Goal: Use online tool/utility: Utilize a website feature to perform a specific function

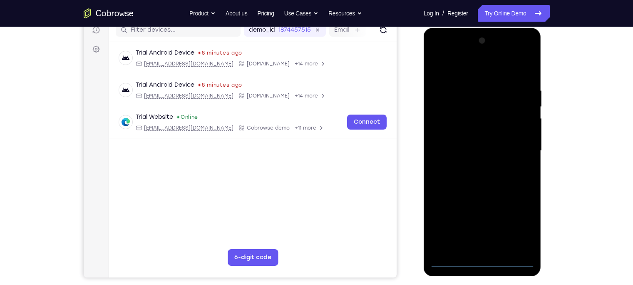
click at [485, 258] on div at bounding box center [482, 150] width 105 height 233
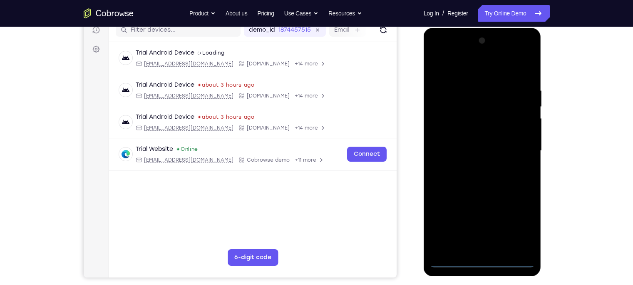
click at [485, 258] on div at bounding box center [482, 150] width 105 height 233
click at [481, 263] on div at bounding box center [482, 150] width 105 height 233
click at [519, 224] on div at bounding box center [482, 150] width 105 height 233
click at [435, 55] on div at bounding box center [482, 150] width 105 height 233
click at [516, 144] on div at bounding box center [482, 150] width 105 height 233
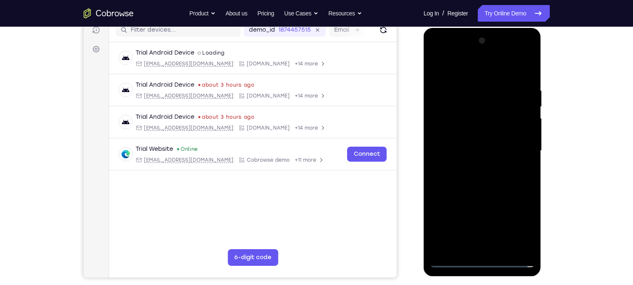
click at [473, 167] on div at bounding box center [482, 150] width 105 height 233
click at [485, 146] on div at bounding box center [482, 150] width 105 height 233
click at [503, 133] on div at bounding box center [482, 150] width 105 height 233
click at [480, 148] on div at bounding box center [482, 150] width 105 height 233
click at [491, 176] on div at bounding box center [482, 150] width 105 height 233
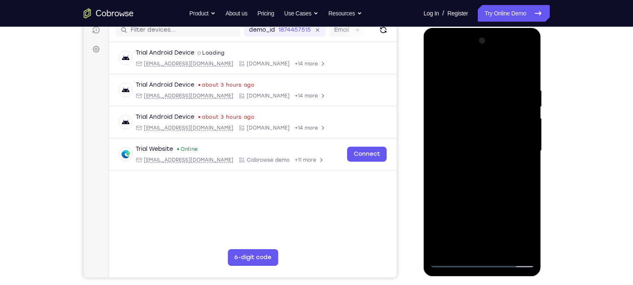
click at [477, 172] on div at bounding box center [482, 150] width 105 height 233
drag, startPoint x: 480, startPoint y: 72, endPoint x: 481, endPoint y: 54, distance: 18.3
click at [481, 54] on div at bounding box center [482, 150] width 105 height 233
click at [477, 177] on div at bounding box center [482, 150] width 105 height 233
click at [482, 191] on div at bounding box center [482, 150] width 105 height 233
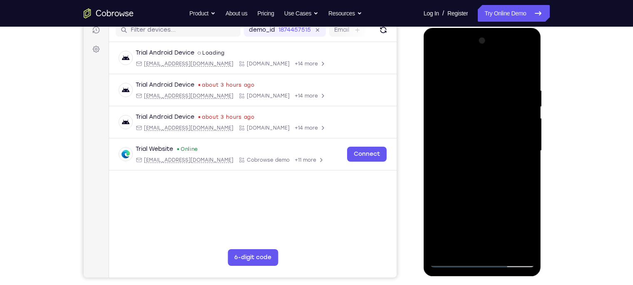
click at [476, 85] on div at bounding box center [482, 150] width 105 height 233
click at [514, 243] on div at bounding box center [482, 150] width 105 height 233
click at [525, 108] on div at bounding box center [482, 150] width 105 height 233
click at [442, 143] on div at bounding box center [482, 150] width 105 height 233
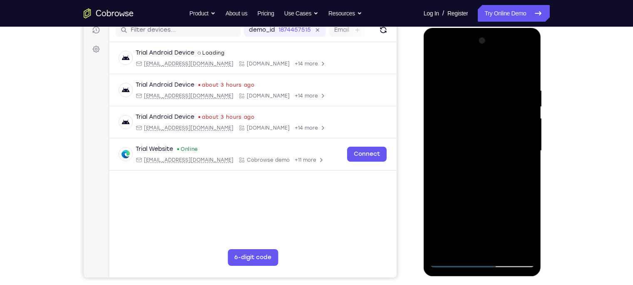
click at [521, 131] on div at bounding box center [482, 150] width 105 height 233
click at [527, 68] on div at bounding box center [482, 150] width 105 height 233
click at [501, 249] on div at bounding box center [482, 150] width 105 height 233
click at [474, 191] on div at bounding box center [482, 150] width 105 height 233
click at [501, 138] on div at bounding box center [482, 150] width 105 height 233
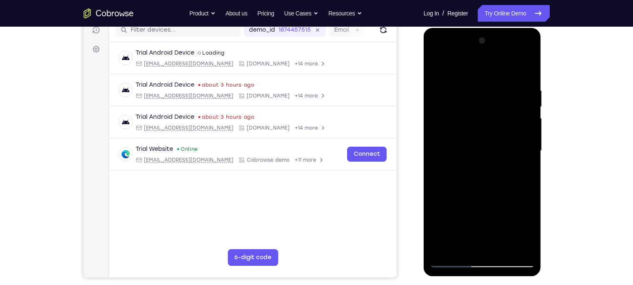
click at [495, 115] on div at bounding box center [482, 150] width 105 height 233
click at [438, 67] on div at bounding box center [482, 150] width 105 height 233
click at [500, 250] on div at bounding box center [482, 150] width 105 height 233
click at [483, 137] on div at bounding box center [482, 150] width 105 height 233
click at [470, 245] on div at bounding box center [482, 150] width 105 height 233
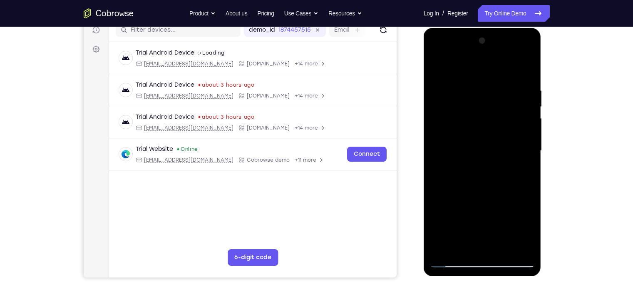
click at [473, 171] on div at bounding box center [482, 150] width 105 height 233
click at [437, 68] on div at bounding box center [482, 150] width 105 height 233
click at [439, 66] on div at bounding box center [482, 150] width 105 height 233
click at [530, 67] on div at bounding box center [482, 150] width 105 height 233
click at [438, 65] on div at bounding box center [482, 150] width 105 height 233
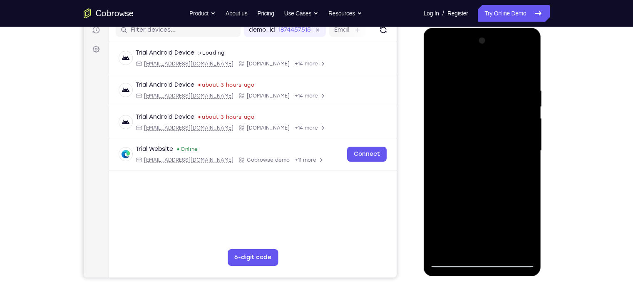
click at [470, 92] on div at bounding box center [482, 150] width 105 height 233
click at [519, 110] on div at bounding box center [482, 150] width 105 height 233
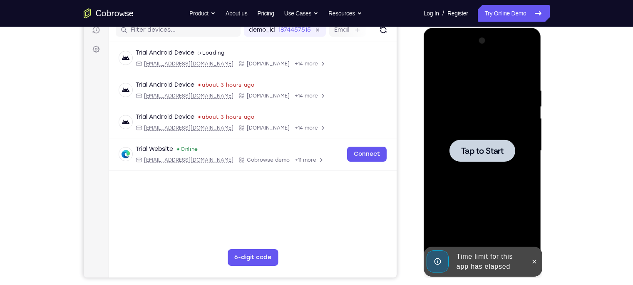
click at [499, 150] on span "Tap to Start" at bounding box center [482, 150] width 42 height 8
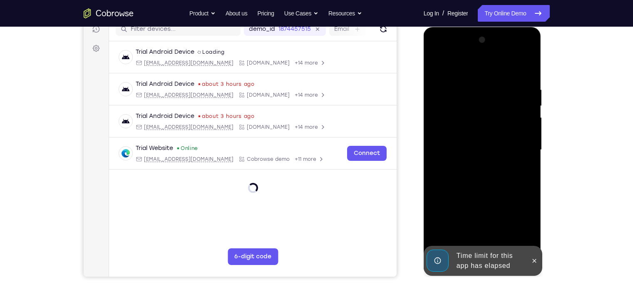
scroll to position [107, 0]
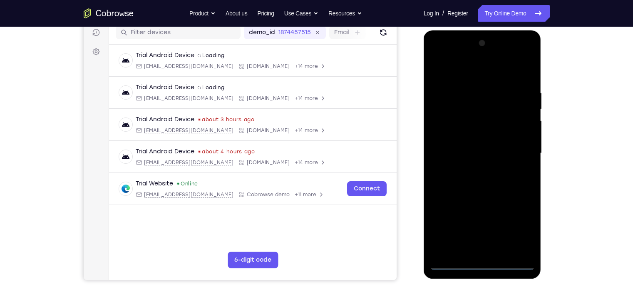
click at [486, 261] on div at bounding box center [482, 153] width 105 height 233
click at [523, 229] on div at bounding box center [482, 153] width 105 height 233
click at [436, 53] on div at bounding box center [482, 153] width 105 height 233
click at [517, 153] on div at bounding box center [482, 153] width 105 height 233
click at [521, 149] on div at bounding box center [482, 153] width 105 height 233
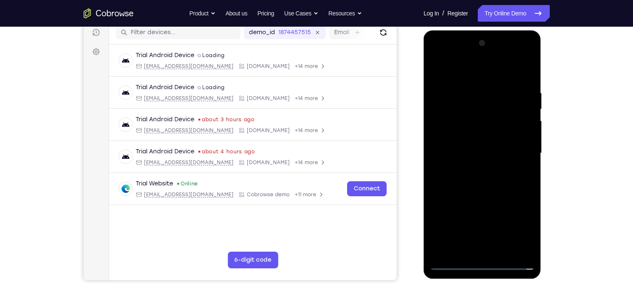
click at [475, 169] on div at bounding box center [482, 153] width 105 height 233
click at [470, 146] on div at bounding box center [482, 153] width 105 height 233
click at [466, 136] on div at bounding box center [482, 153] width 105 height 233
click at [453, 153] on div at bounding box center [482, 153] width 105 height 233
click at [448, 182] on div at bounding box center [482, 153] width 105 height 233
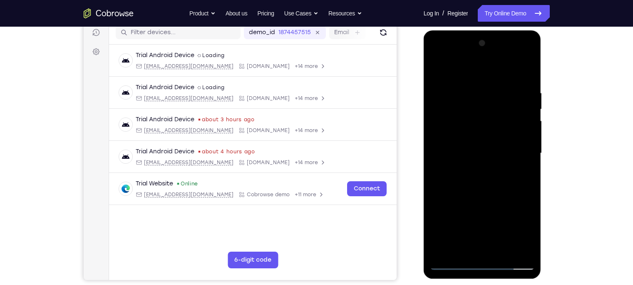
click at [464, 176] on div at bounding box center [482, 153] width 105 height 233
click at [525, 164] on div at bounding box center [482, 153] width 105 height 233
click at [516, 154] on div at bounding box center [482, 153] width 105 height 233
click at [511, 149] on div at bounding box center [482, 153] width 105 height 233
click at [494, 140] on div at bounding box center [482, 153] width 105 height 233
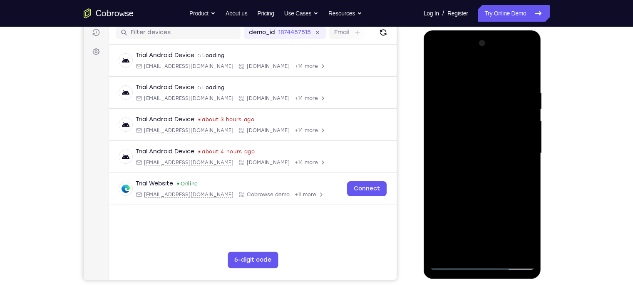
click at [498, 155] on div at bounding box center [482, 153] width 105 height 233
click at [482, 102] on div at bounding box center [482, 153] width 105 height 233
click at [524, 249] on div at bounding box center [482, 153] width 105 height 233
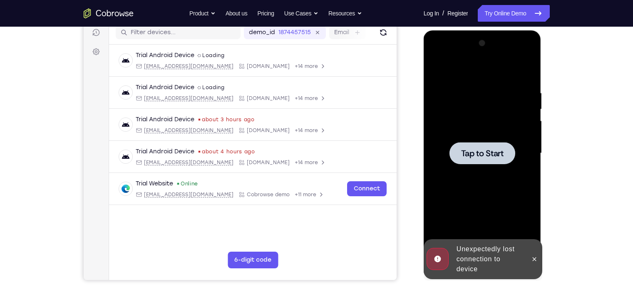
click at [494, 157] on span "Tap to Start" at bounding box center [482, 153] width 42 height 8
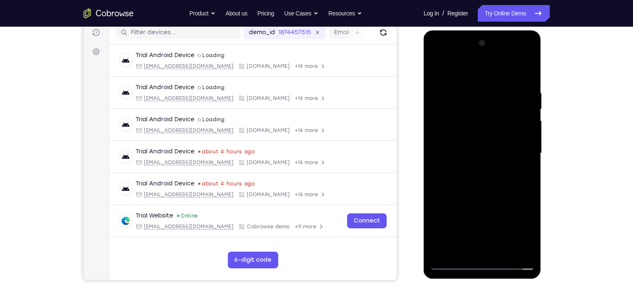
click at [484, 263] on div at bounding box center [482, 153] width 105 height 233
click at [515, 224] on div at bounding box center [482, 153] width 105 height 233
click at [524, 229] on div at bounding box center [482, 153] width 105 height 233
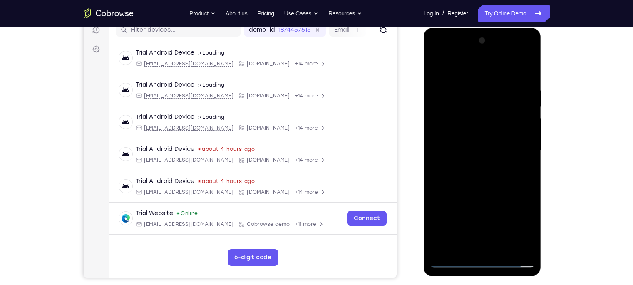
scroll to position [110, 0]
click at [521, 223] on div at bounding box center [482, 150] width 105 height 233
click at [440, 51] on div at bounding box center [482, 150] width 105 height 233
click at [519, 146] on div at bounding box center [482, 150] width 105 height 233
click at [473, 164] on div at bounding box center [482, 150] width 105 height 233
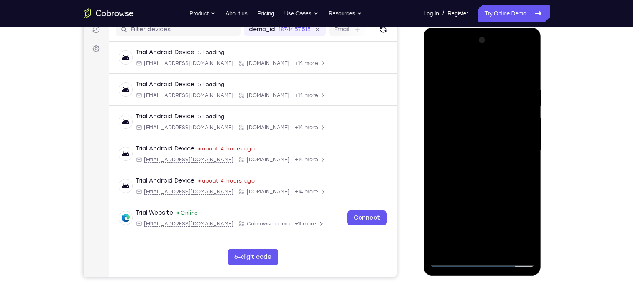
click at [491, 139] on div at bounding box center [482, 150] width 105 height 233
click at [504, 117] on div at bounding box center [482, 150] width 105 height 233
click at [493, 131] on div at bounding box center [482, 150] width 105 height 233
click at [468, 150] on div at bounding box center [482, 150] width 105 height 233
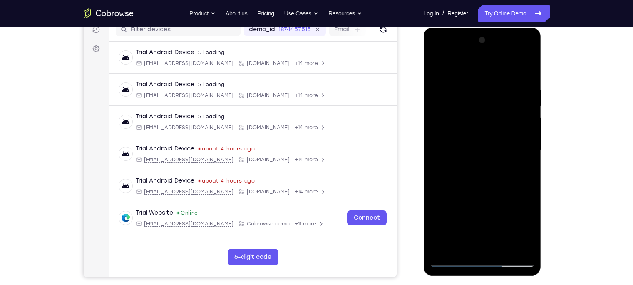
click at [469, 178] on div at bounding box center [482, 150] width 105 height 233
click at [490, 191] on div at bounding box center [482, 150] width 105 height 233
click at [529, 77] on div at bounding box center [482, 150] width 105 height 233
click at [524, 71] on div at bounding box center [482, 150] width 105 height 233
click at [526, 67] on div at bounding box center [482, 150] width 105 height 233
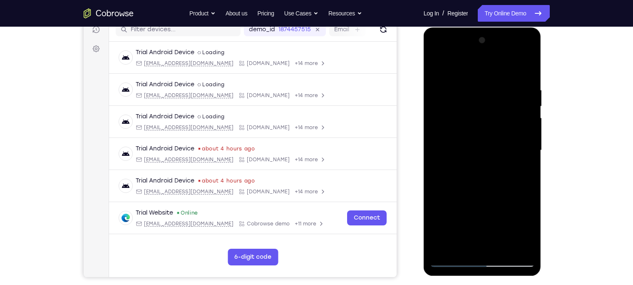
click at [504, 247] on div at bounding box center [482, 150] width 105 height 233
click at [501, 248] on div at bounding box center [482, 150] width 105 height 233
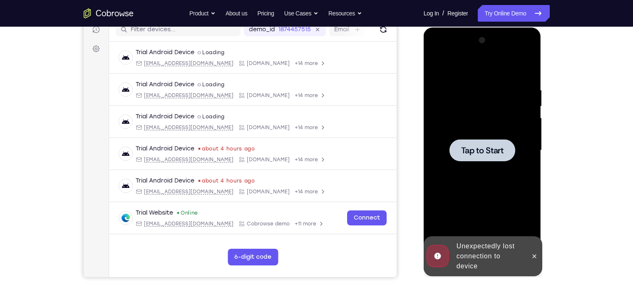
click at [495, 179] on div at bounding box center [482, 150] width 105 height 233
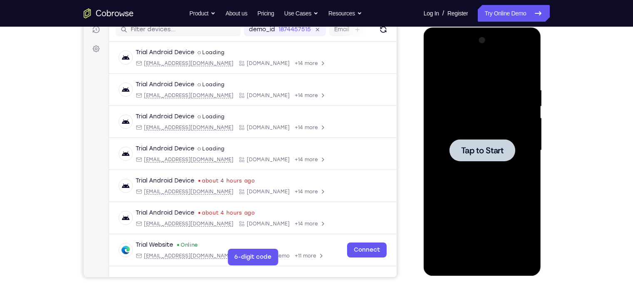
click at [479, 103] on div at bounding box center [482, 150] width 105 height 233
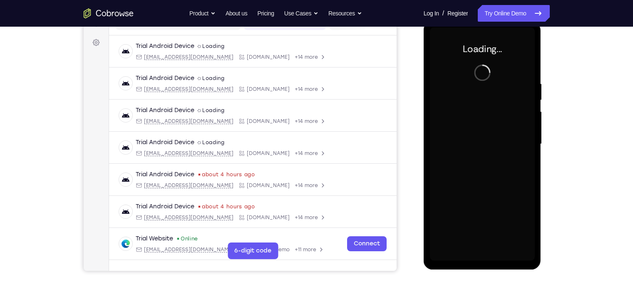
scroll to position [118, 0]
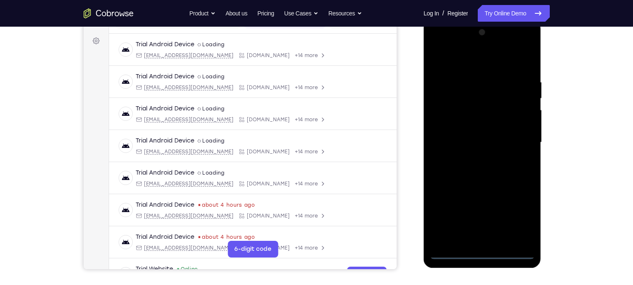
click at [484, 251] on div at bounding box center [482, 142] width 105 height 233
click at [521, 213] on div at bounding box center [482, 142] width 105 height 233
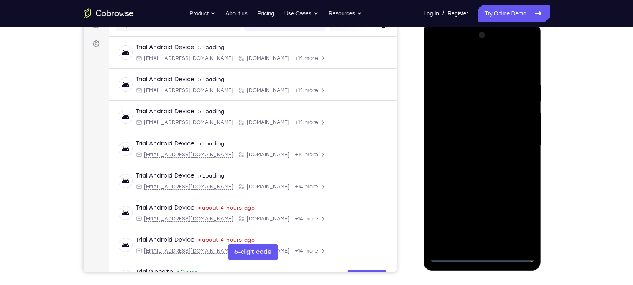
click at [447, 50] on div at bounding box center [482, 145] width 105 height 233
click at [516, 142] on div at bounding box center [482, 145] width 105 height 233
click at [474, 158] on div at bounding box center [482, 145] width 105 height 233
click at [474, 135] on div at bounding box center [482, 145] width 105 height 233
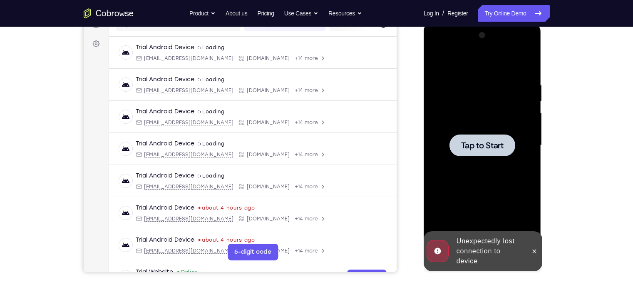
click at [474, 135] on div at bounding box center [482, 145] width 66 height 22
click at [465, 96] on div at bounding box center [482, 145] width 105 height 233
click at [502, 123] on div at bounding box center [482, 145] width 105 height 233
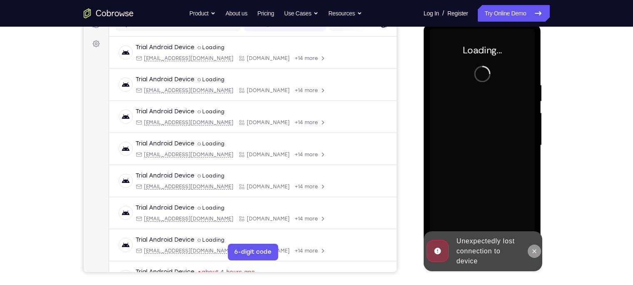
click at [534, 250] on icon at bounding box center [534, 251] width 7 height 7
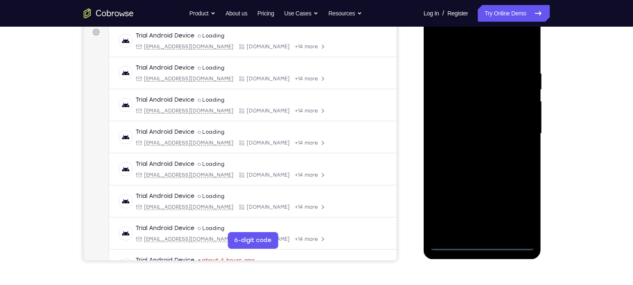
scroll to position [127, 0]
click at [480, 244] on div at bounding box center [482, 133] width 105 height 233
click at [520, 201] on div at bounding box center [482, 133] width 105 height 233
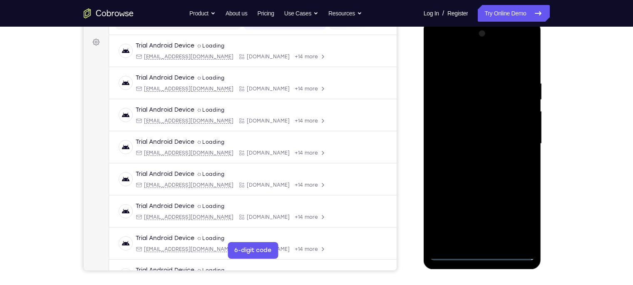
click at [437, 46] on div at bounding box center [482, 143] width 105 height 233
click at [517, 141] on div at bounding box center [482, 143] width 105 height 233
click at [473, 160] on div at bounding box center [482, 143] width 105 height 233
click at [483, 136] on div at bounding box center [482, 143] width 105 height 233
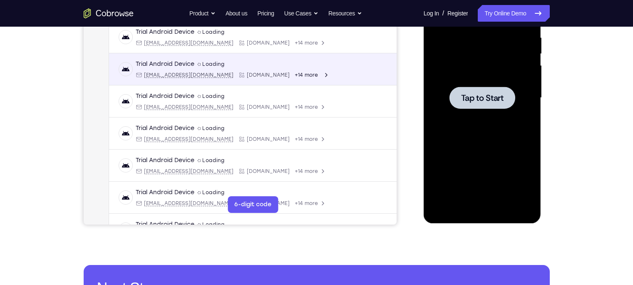
scroll to position [162, 0]
